Goal: Task Accomplishment & Management: Manage account settings

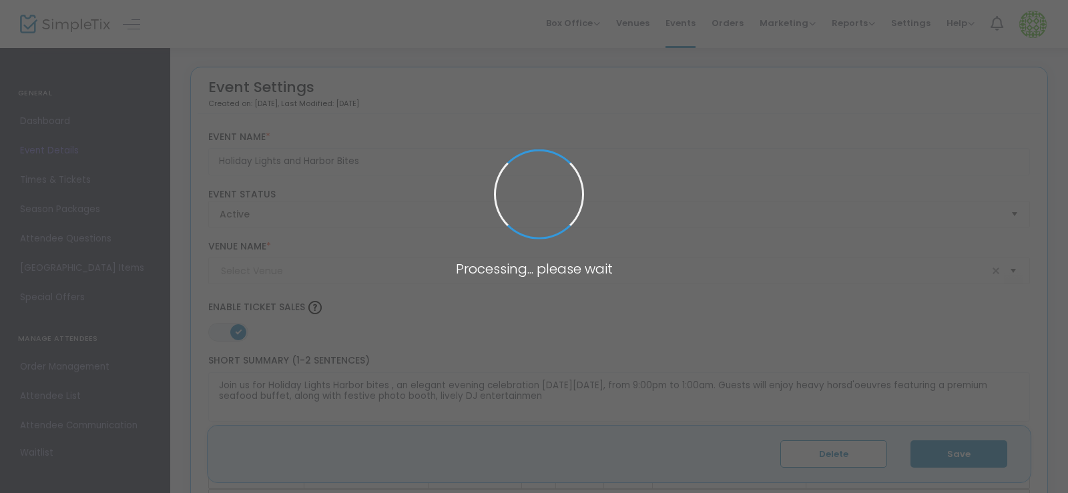
type input "Norfoilk Elks Lodge #38"
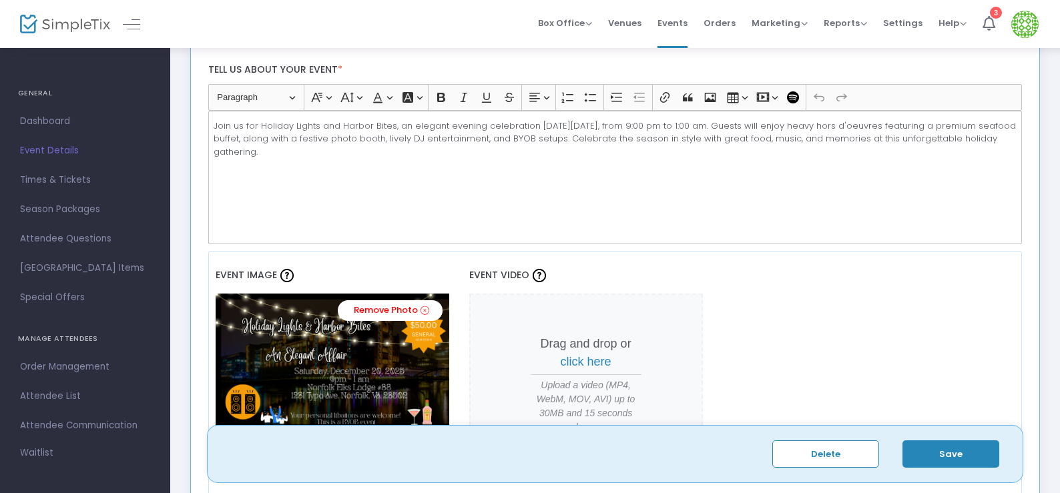
scroll to position [116, 0]
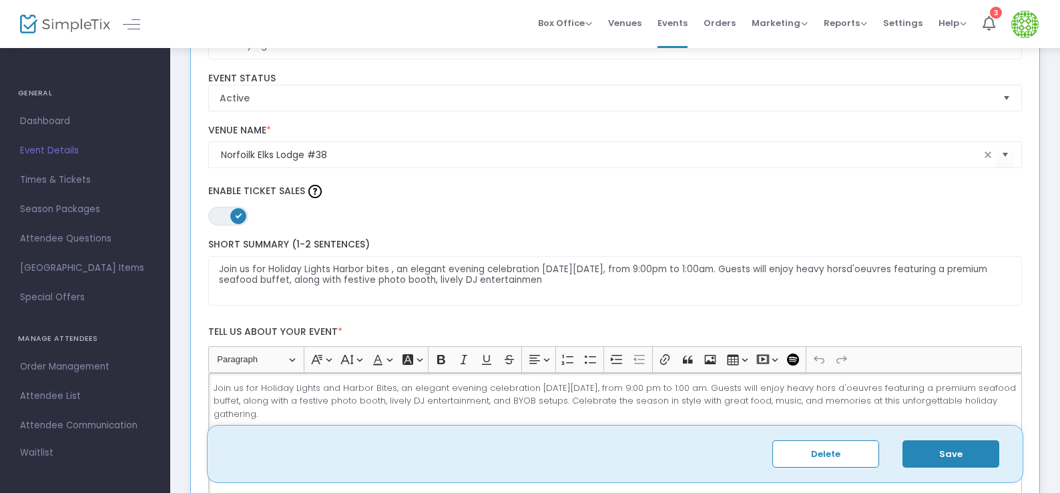
drag, startPoint x: 211, startPoint y: 389, endPoint x: 372, endPoint y: 422, distance: 165.0
click at [372, 422] on div "Join us for Holiday Lights and Harbor Bites, an elegant evening celebration [DA…" at bounding box center [615, 440] width 814 height 134
copy p "Join us for Holiday Lights and Harbor Bites, an elegant evening celebration [DA…"
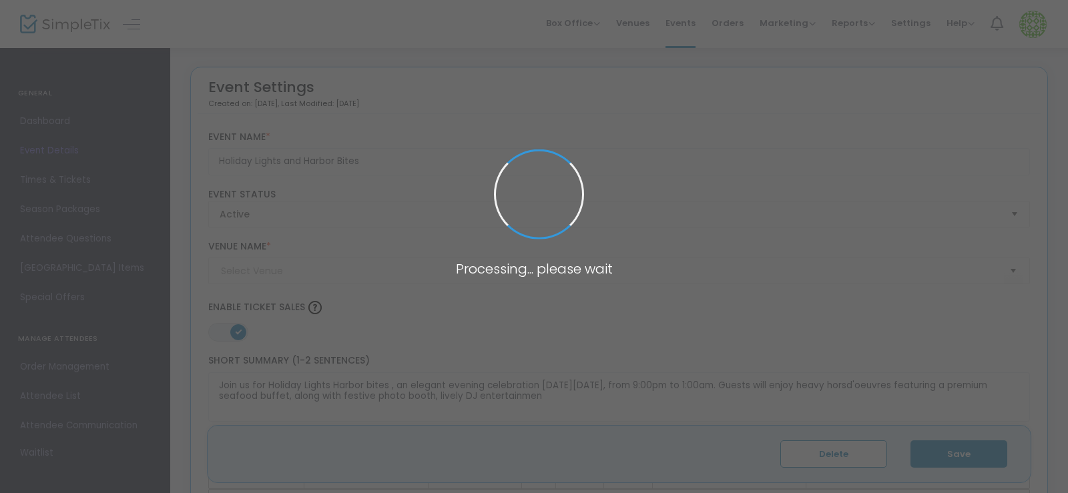
type input "Norfoilk Elks Lodge #38"
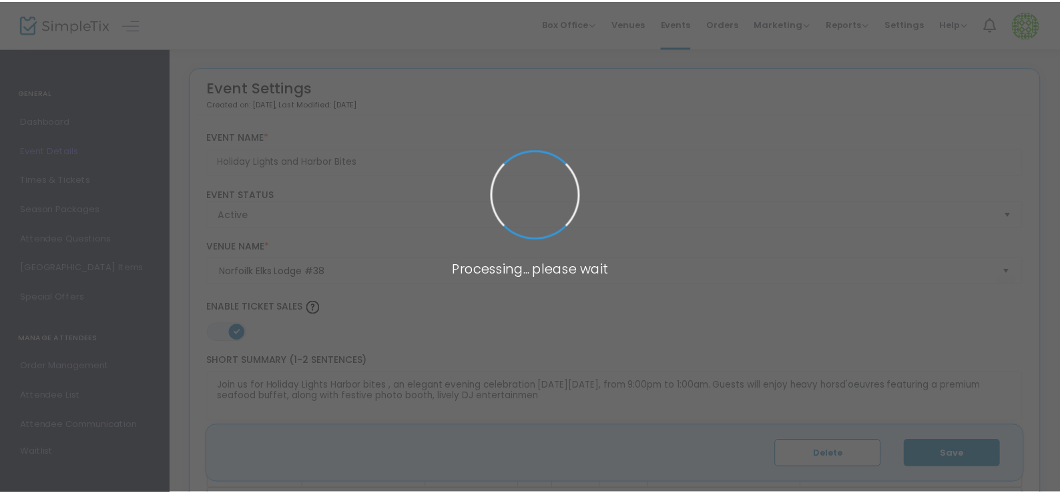
scroll to position [116, 0]
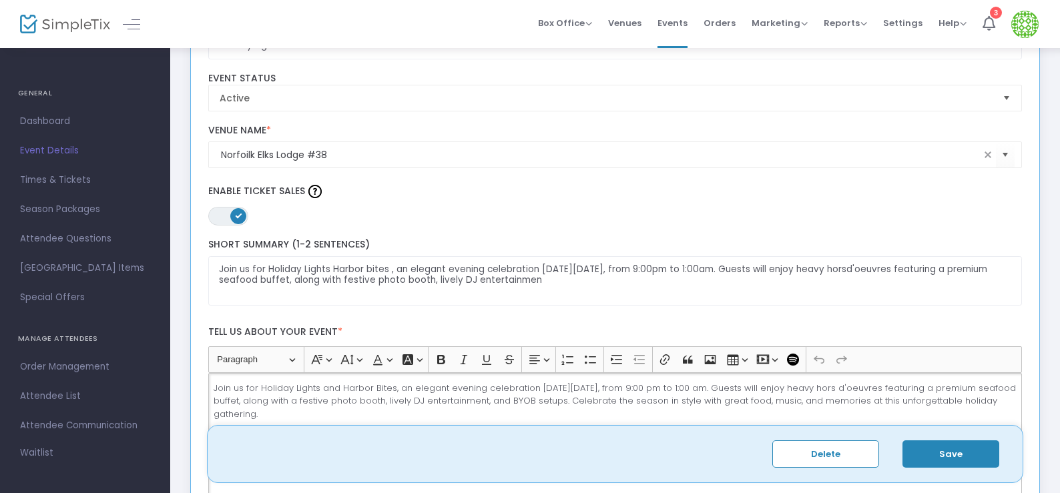
drag, startPoint x: 216, startPoint y: 395, endPoint x: 378, endPoint y: 469, distance: 177.7
drag, startPoint x: 215, startPoint y: 385, endPoint x: 449, endPoint y: 473, distance: 249.9
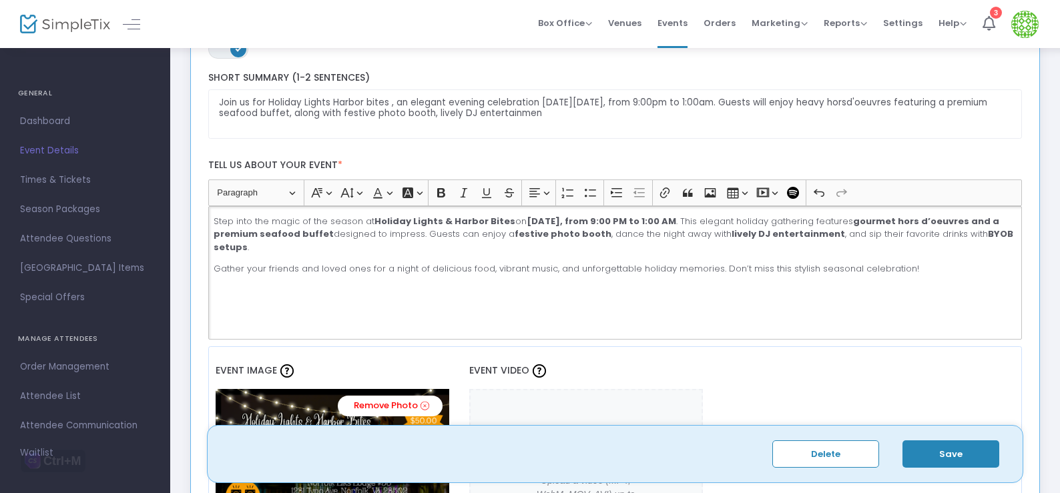
scroll to position [316, 0]
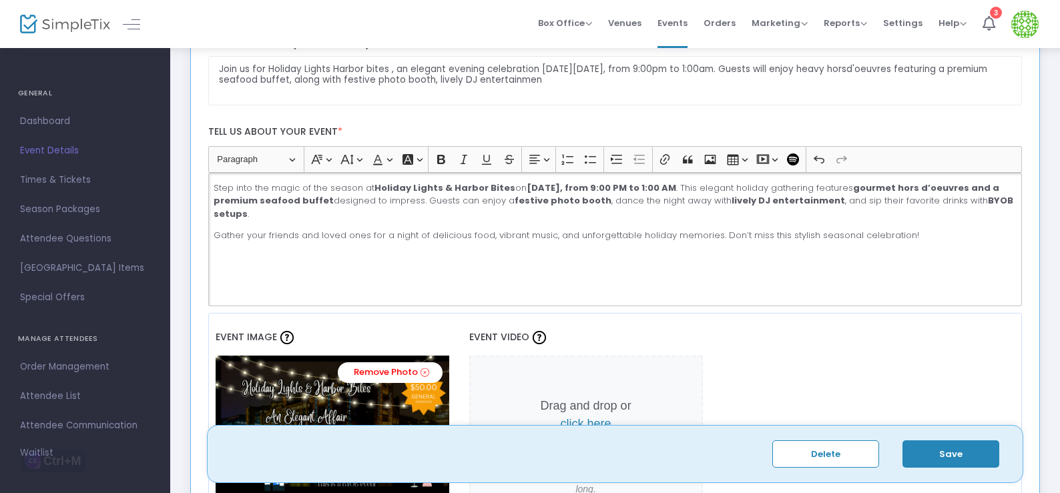
click at [314, 216] on p "Step into the magic of the season at Holiday Lights & Harbor Bites [DATE][DATE]…" at bounding box center [615, 201] width 802 height 39
click at [312, 215] on p "Step into the magic of the season at Holiday Lights & Harbor Bites [DATE][DATE]…" at bounding box center [615, 201] width 802 height 39
click at [214, 238] on p "Gather your friends and loved ones for a night of delicious food, vibrant music…" at bounding box center [615, 235] width 802 height 13
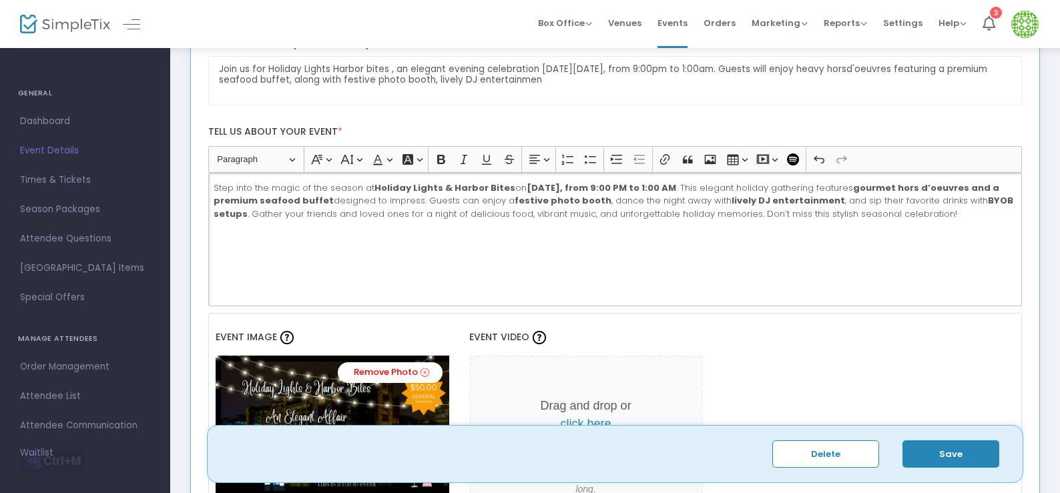
click at [996, 189] on p "Step into the magic of the season at Holiday Lights & Harbor Bites [DATE][DATE]…" at bounding box center [615, 201] width 802 height 39
click at [280, 205] on strong "gourmet hors d’oeuvres and a premium seafood buffet" at bounding box center [607, 195] width 786 height 26
